Goal: Information Seeking & Learning: Understand process/instructions

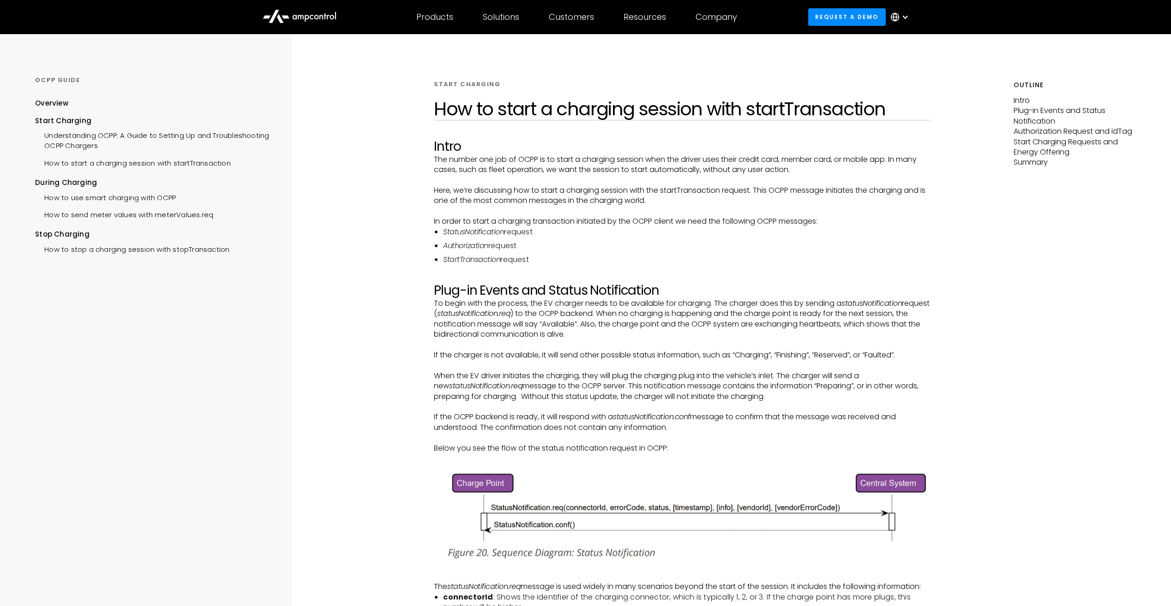
scroll to position [1815, 0]
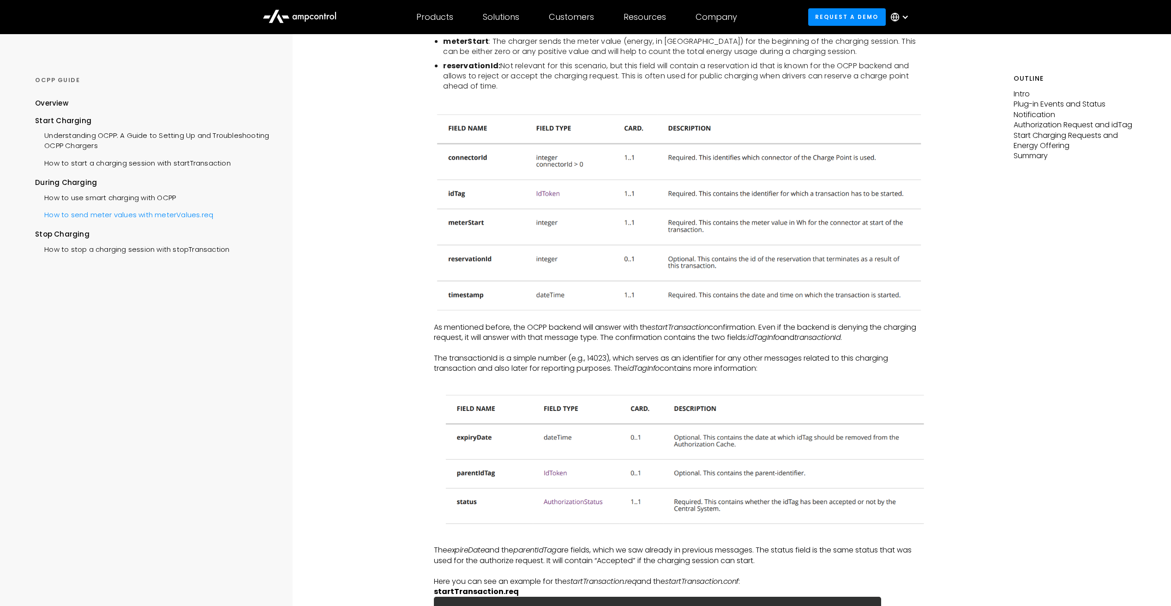
click at [156, 214] on div "How to send meter values with meterValues.req" at bounding box center [124, 213] width 178 height 17
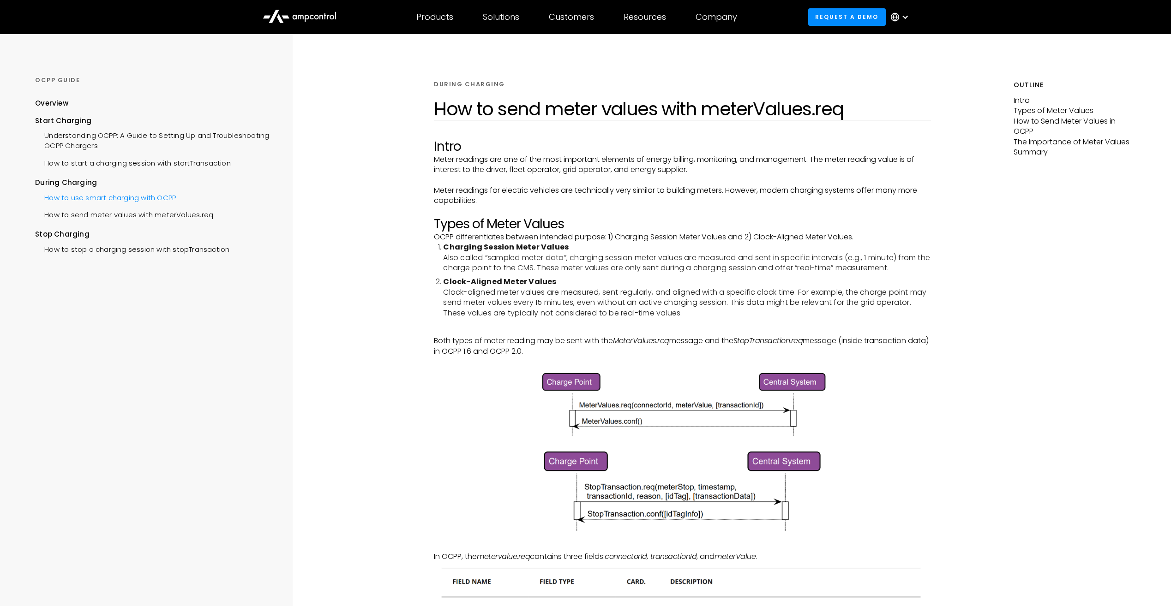
click at [156, 197] on div "How to use smart charging with OCPP" at bounding box center [105, 196] width 141 height 17
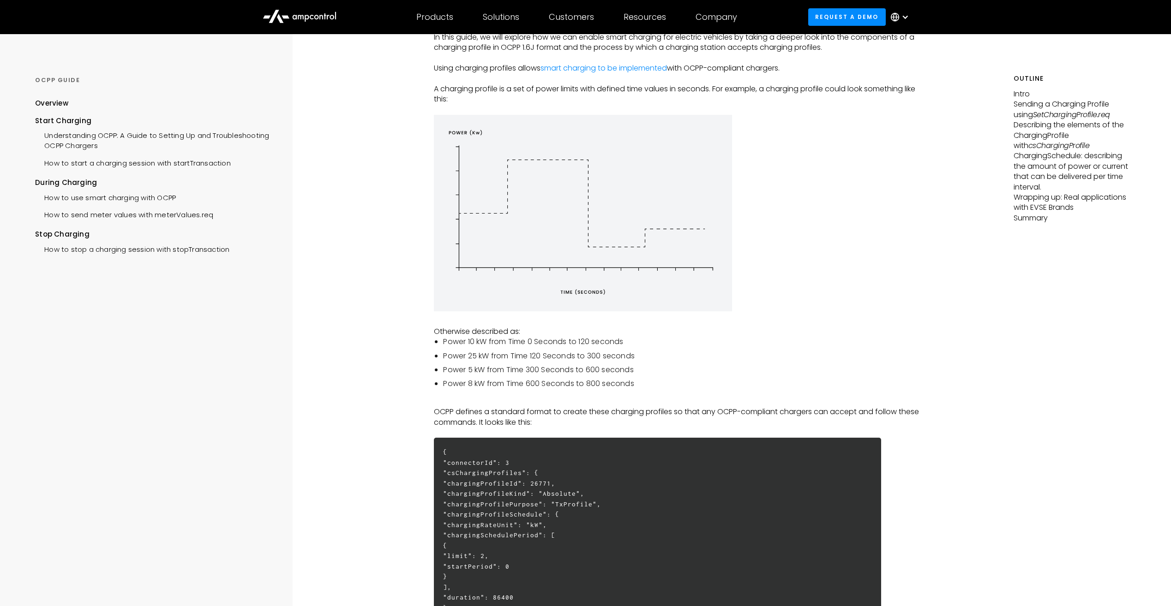
scroll to position [123, 0]
drag, startPoint x: 347, startPoint y: 300, endPoint x: 332, endPoint y: 306, distance: 16.4
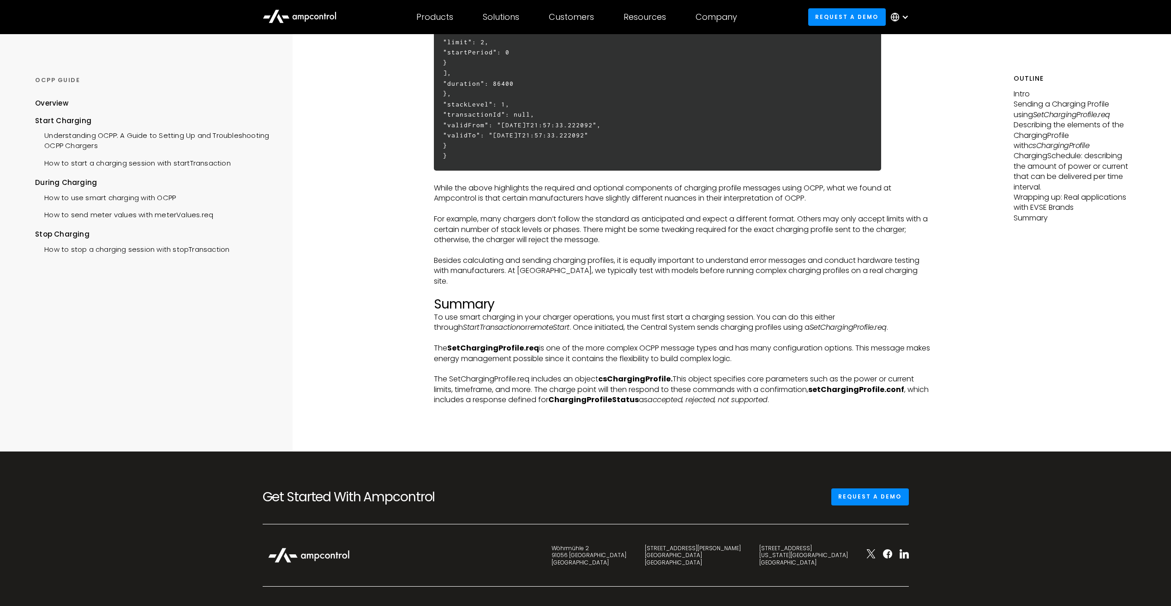
scroll to position [2800, 0]
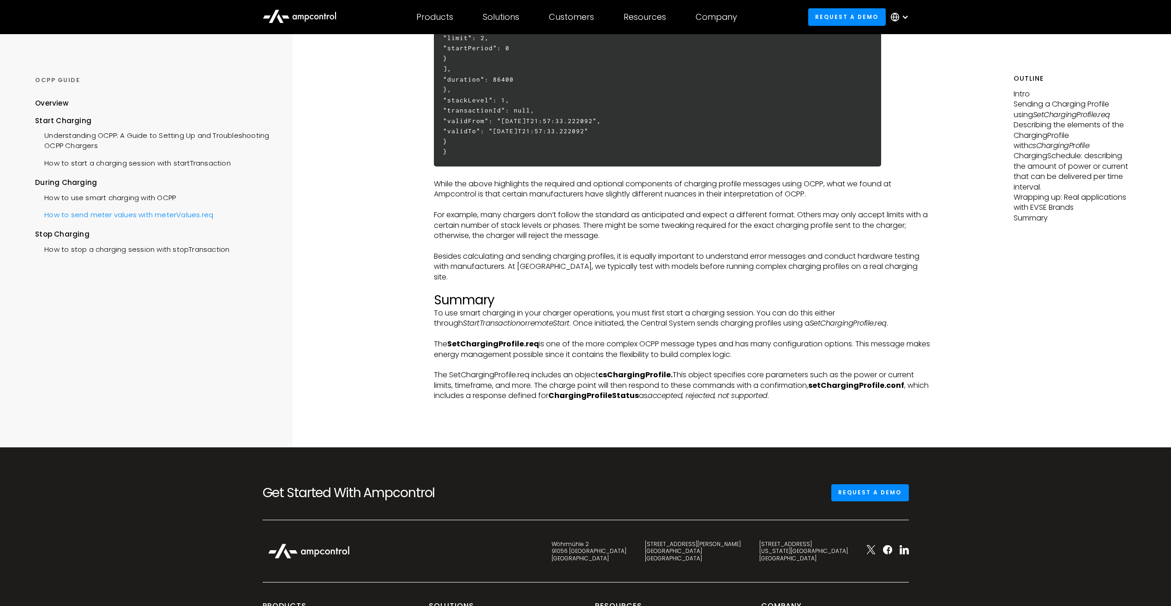
click at [133, 215] on div "How to send meter values with meterValues.req" at bounding box center [124, 213] width 178 height 17
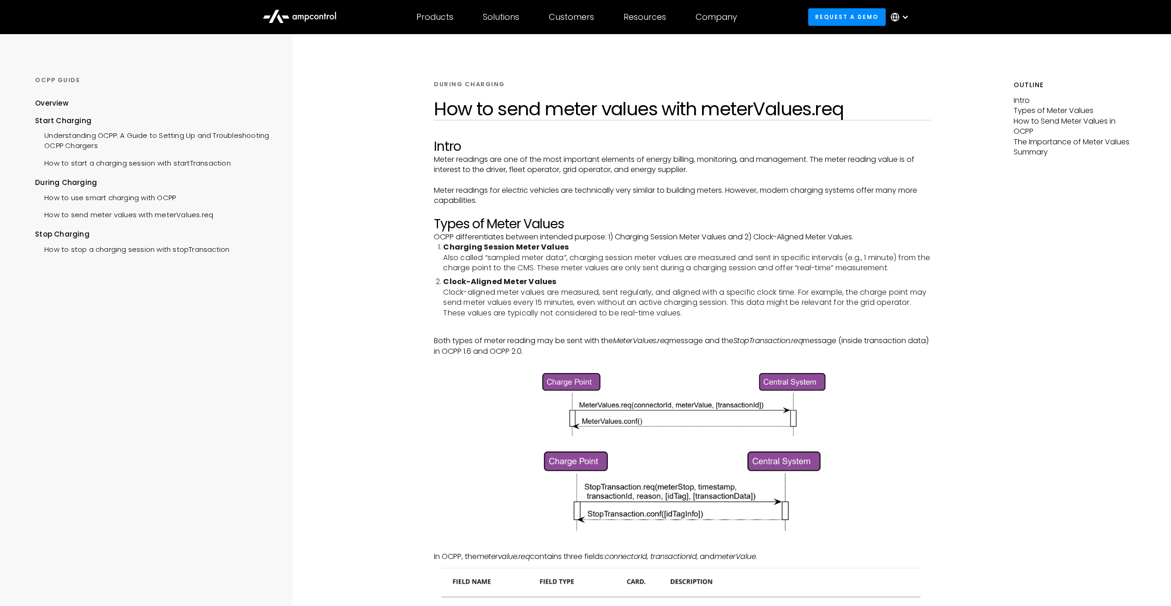
click at [565, 368] on img at bounding box center [683, 404] width 298 height 74
drag, startPoint x: 485, startPoint y: 345, endPoint x: 487, endPoint y: 341, distance: 5.0
click at [487, 341] on p "Both types of meter reading may be sent with the MeterValues.req message and th…" at bounding box center [682, 346] width 497 height 21
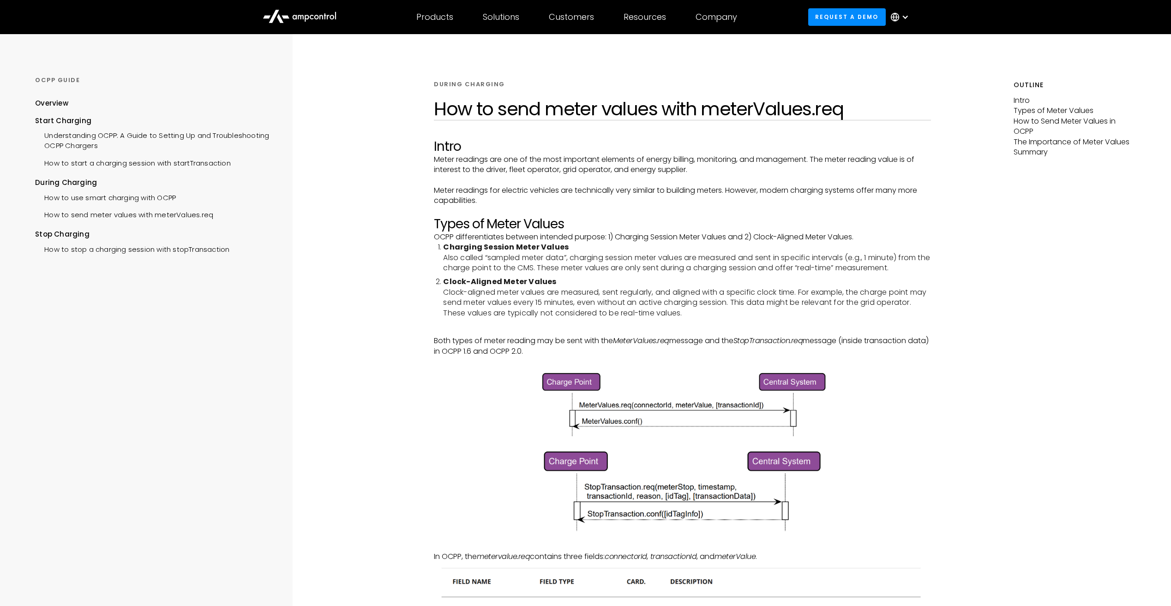
drag, startPoint x: 487, startPoint y: 341, endPoint x: 555, endPoint y: 338, distance: 67.9
click at [555, 338] on p "Both types of meter reading may be sent with the MeterValues.req message and th…" at bounding box center [682, 346] width 497 height 21
drag, startPoint x: 522, startPoint y: 351, endPoint x: 430, endPoint y: 337, distance: 93.4
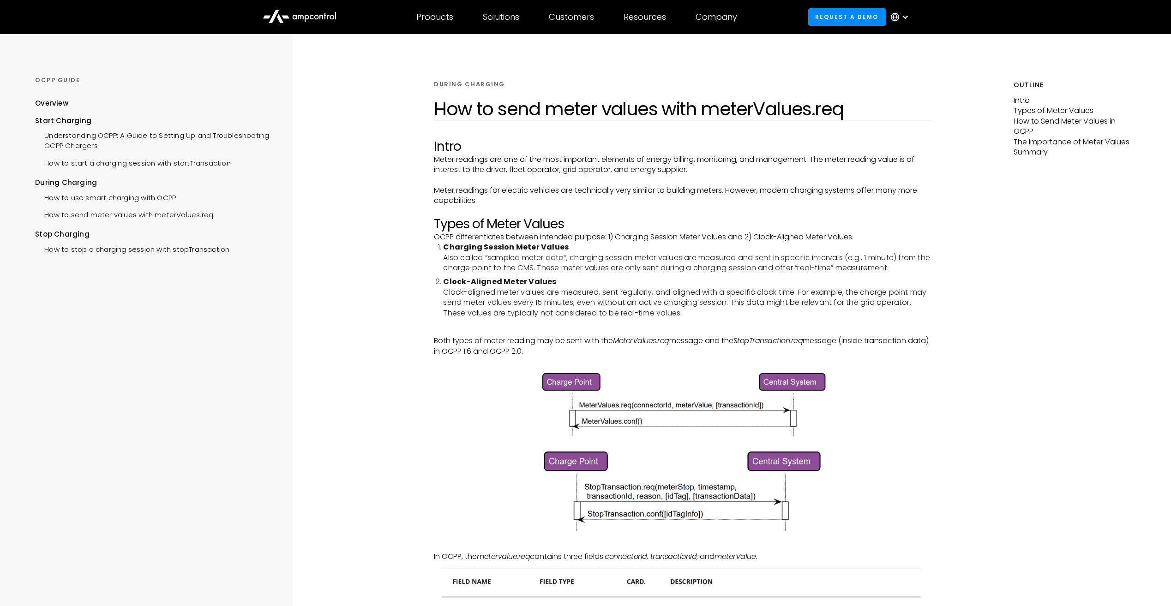
drag, startPoint x: 565, startPoint y: 347, endPoint x: 410, endPoint y: 336, distance: 155.9
click at [611, 352] on p "Both types of meter reading may be sent with the MeterValues.req message and th…" at bounding box center [682, 346] width 497 height 21
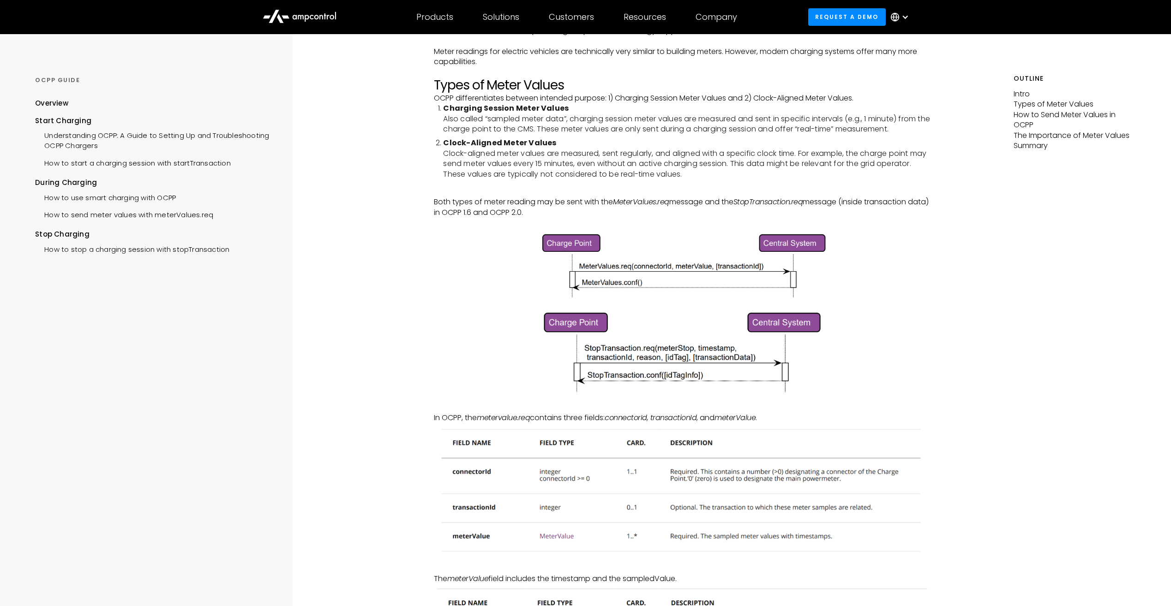
scroll to position [92, 0]
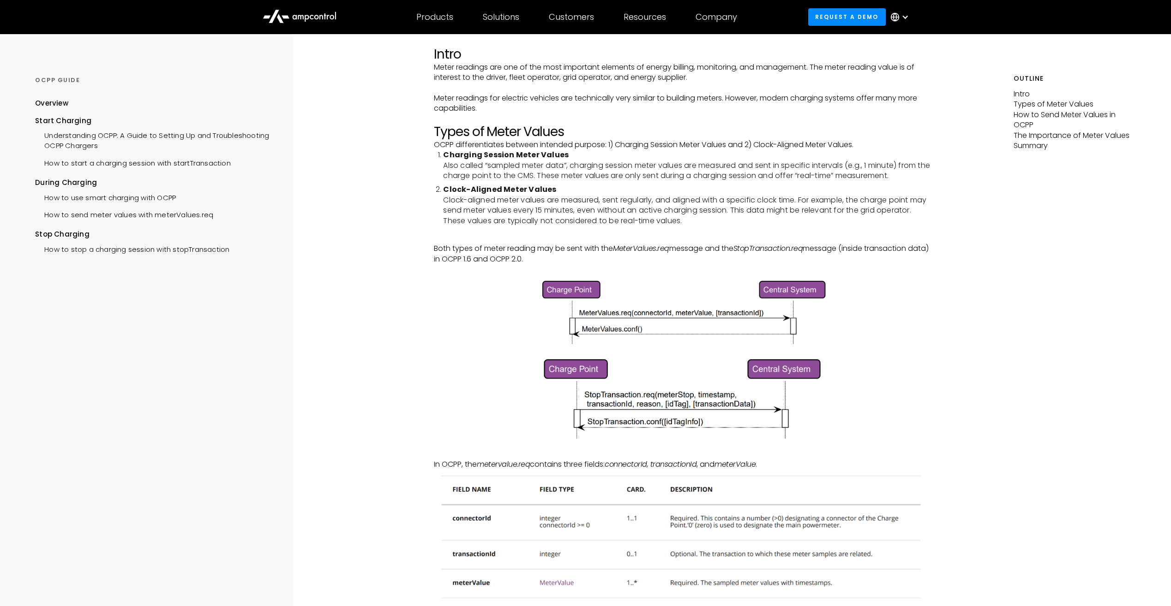
drag, startPoint x: 441, startPoint y: 245, endPoint x: 564, endPoint y: 271, distance: 125.9
drag, startPoint x: 564, startPoint y: 271, endPoint x: 552, endPoint y: 268, distance: 12.3
click at [552, 268] on p "‍" at bounding box center [682, 269] width 497 height 10
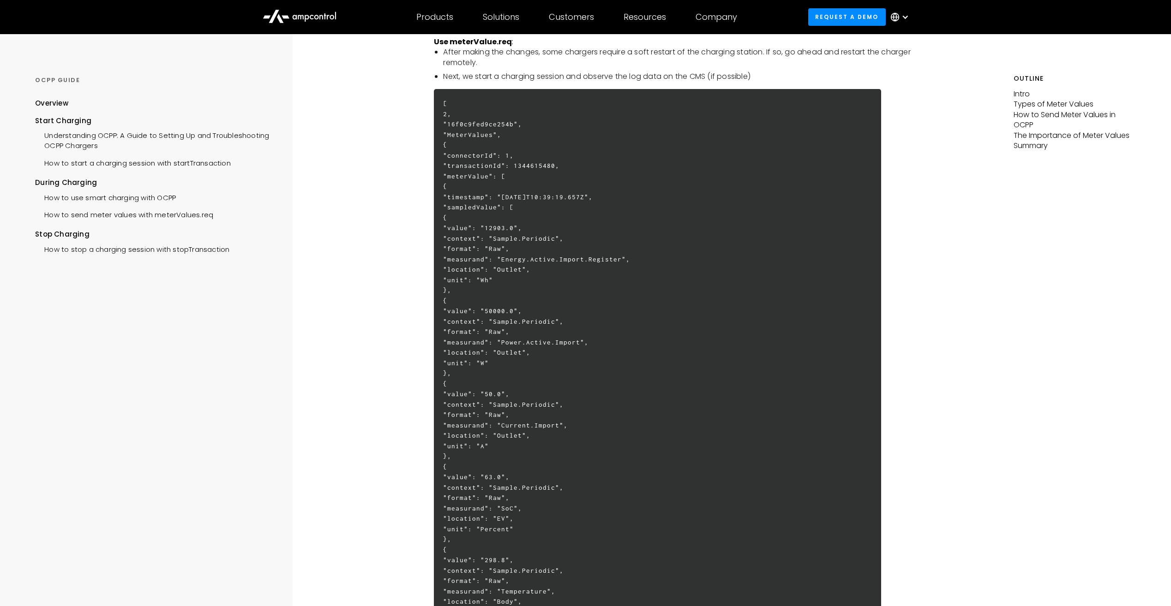
scroll to position [1723, 0]
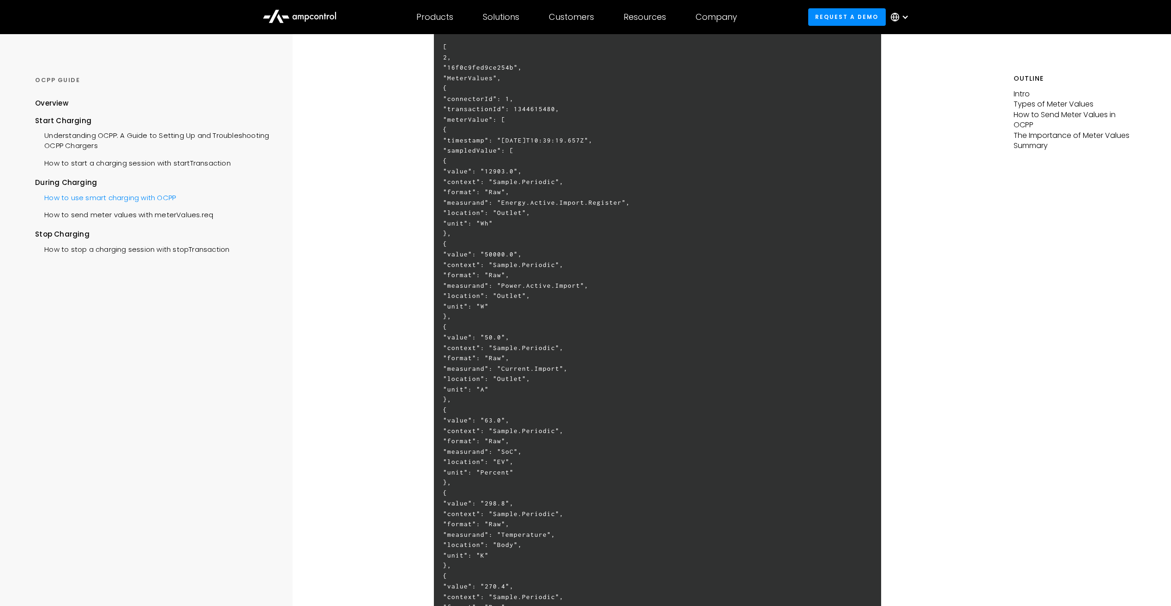
click at [134, 198] on div "How to use smart charging with OCPP" at bounding box center [105, 196] width 141 height 17
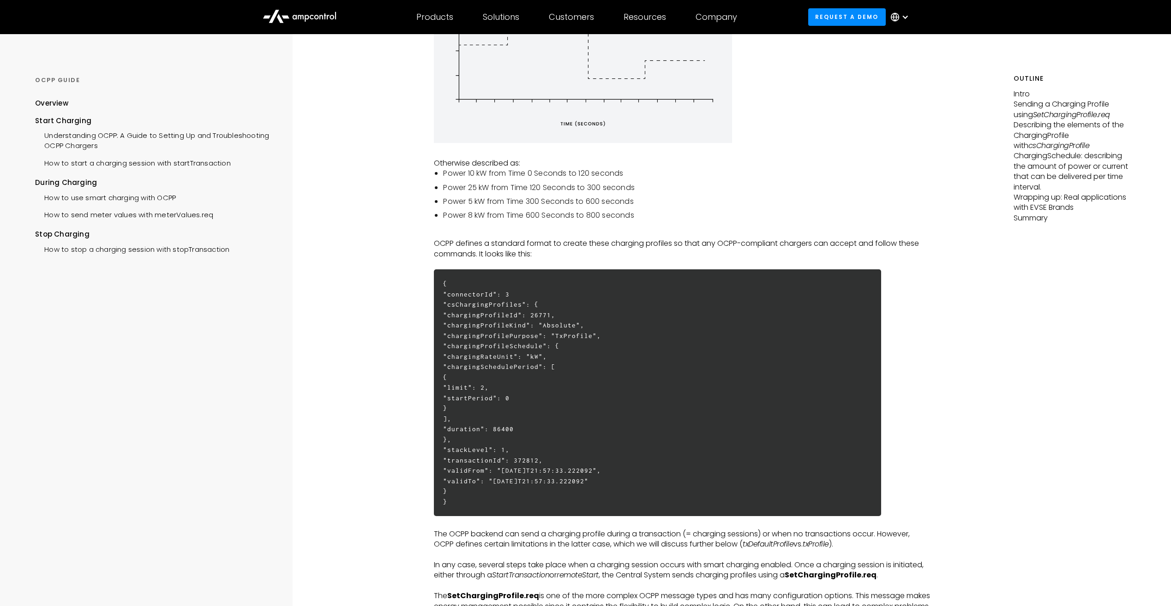
scroll to position [323, 0]
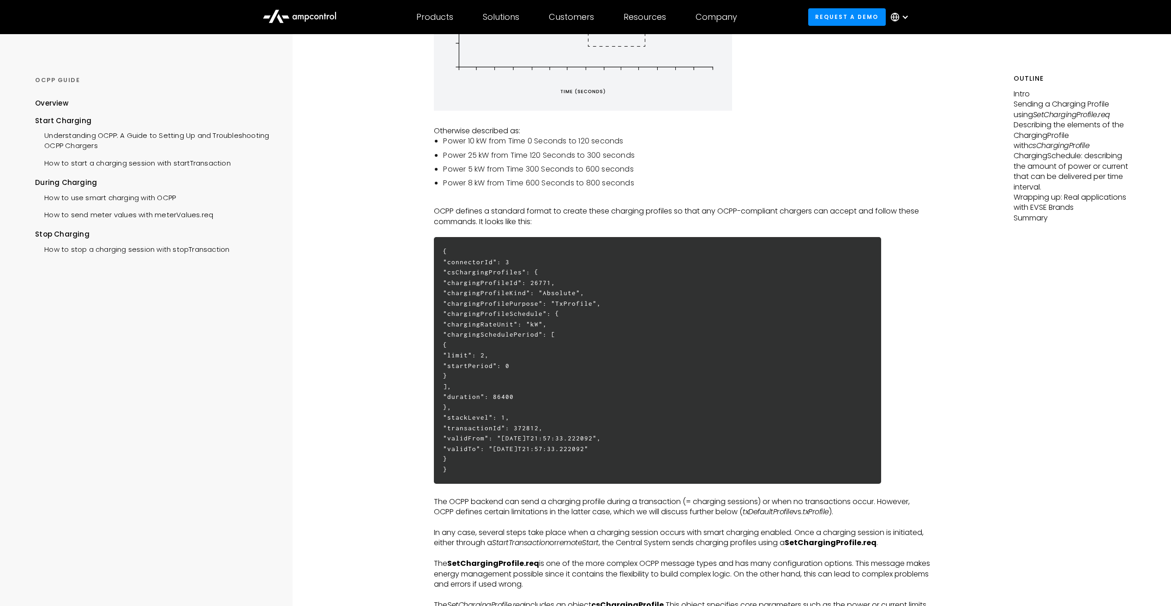
click at [634, 355] on h6 "{ "connectorId": 3 "csChargingProfiles": { "chargingProfileId": 26771, "chargin…" at bounding box center [657, 360] width 447 height 247
drag, startPoint x: 634, startPoint y: 355, endPoint x: 681, endPoint y: 408, distance: 70.6
click at [681, 408] on h6 "{ "connectorId": 3 "csChargingProfiles": { "chargingProfileId": 26771, "chargin…" at bounding box center [657, 360] width 447 height 247
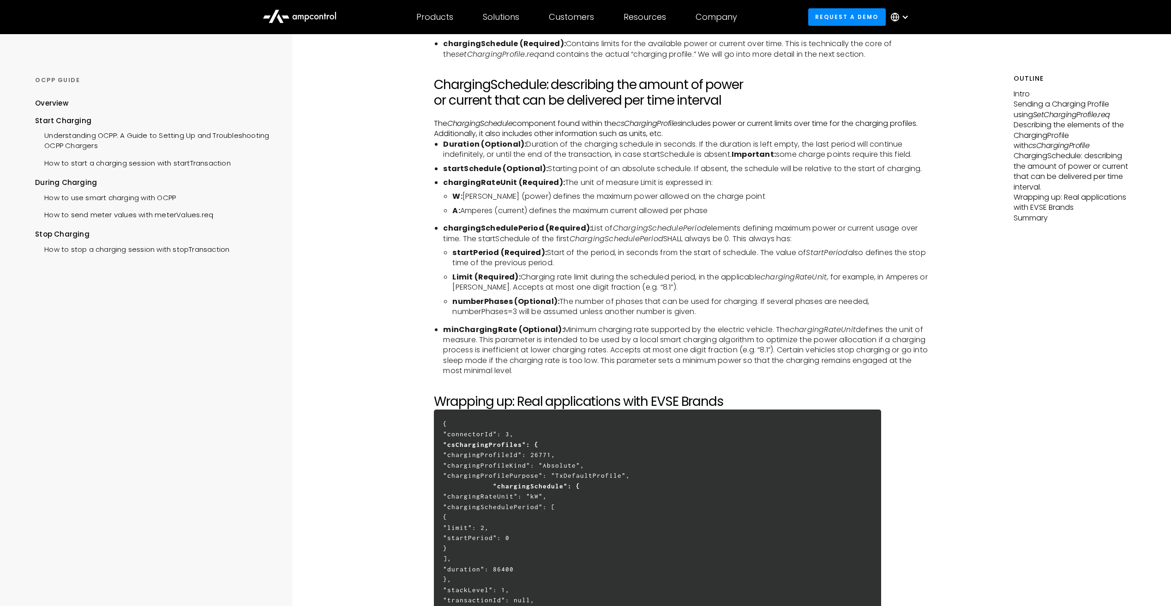
scroll to position [2339, 0]
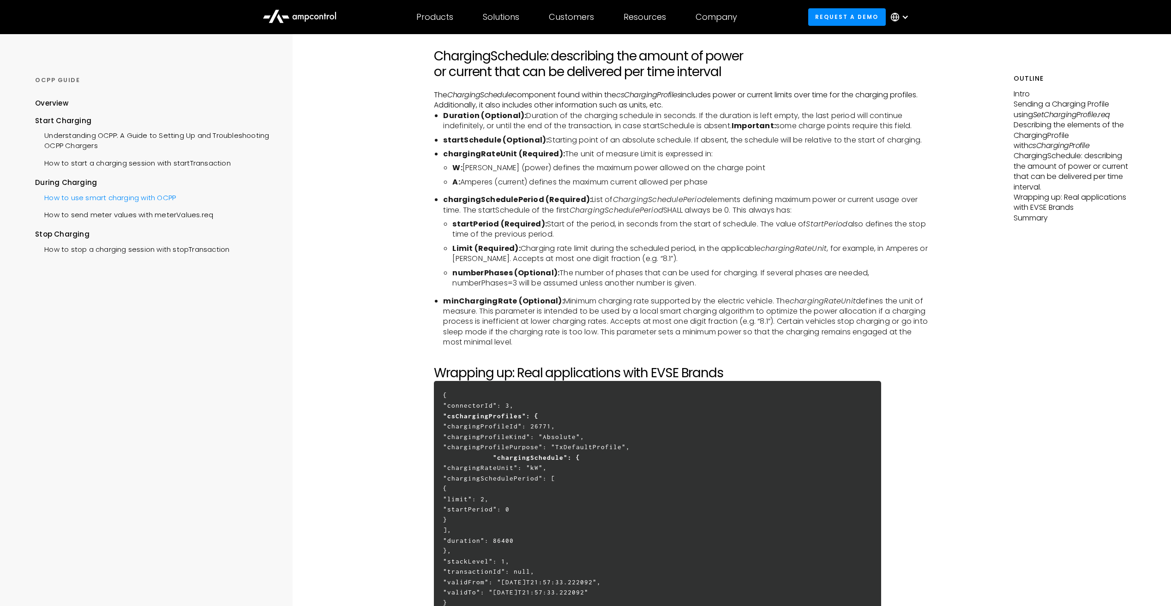
click at [114, 196] on div "How to use smart charging with OCPP" at bounding box center [105, 196] width 141 height 17
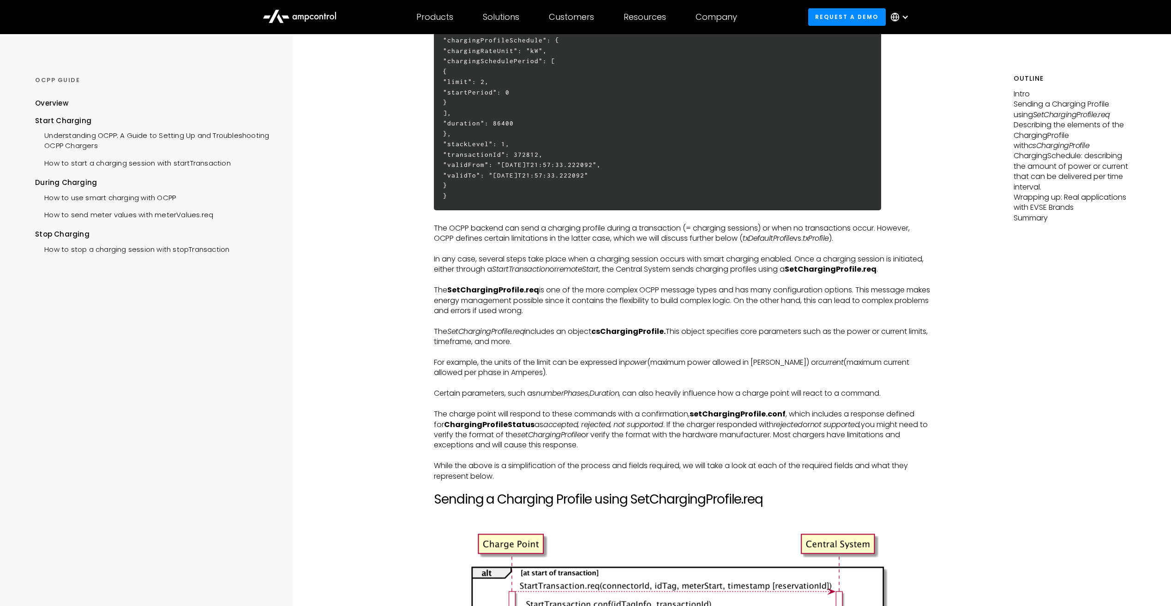
scroll to position [600, 0]
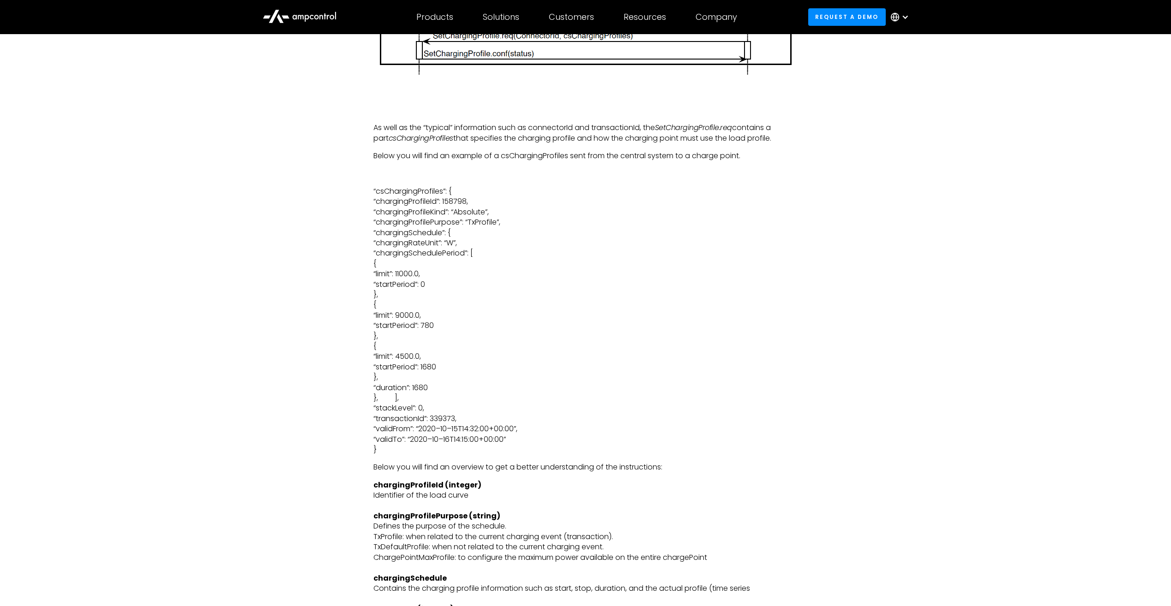
scroll to position [2354, 0]
